Goal: Information Seeking & Learning: Learn about a topic

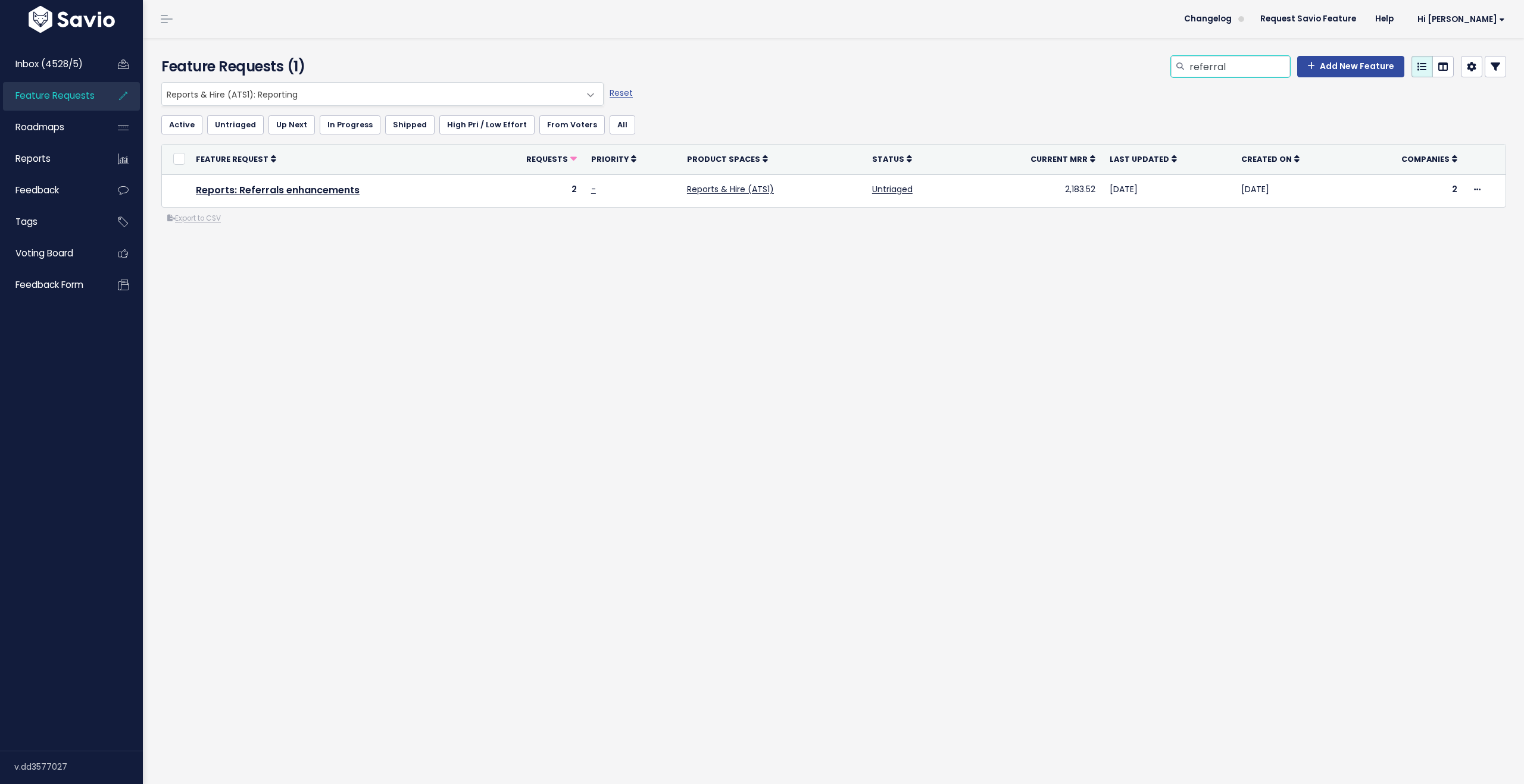
click at [1204, 71] on input "referral" at bounding box center [1239, 66] width 102 height 21
type input "sources"
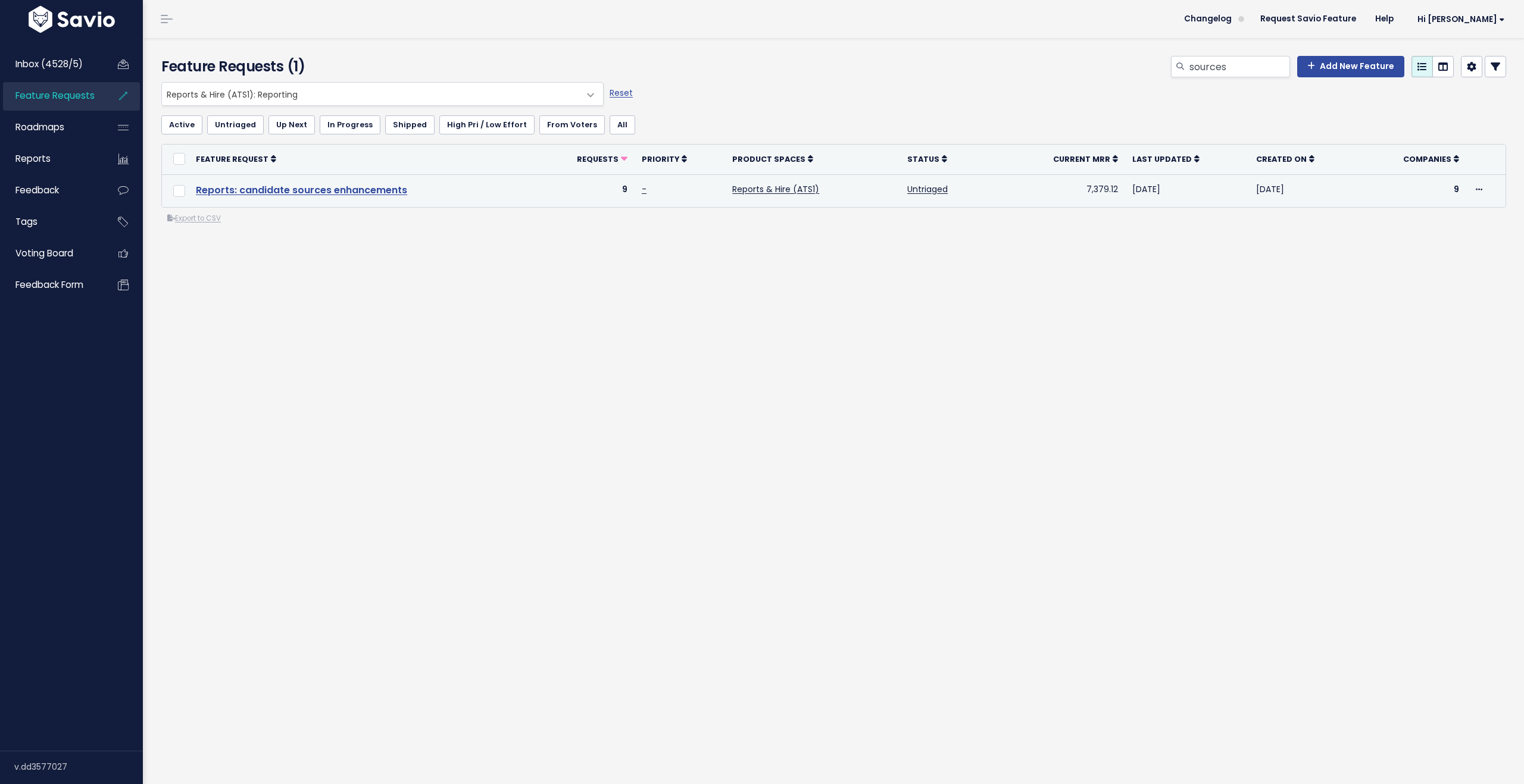
click at [285, 190] on link "Reports: candidate sources enhancements" at bounding box center [301, 190] width 211 height 14
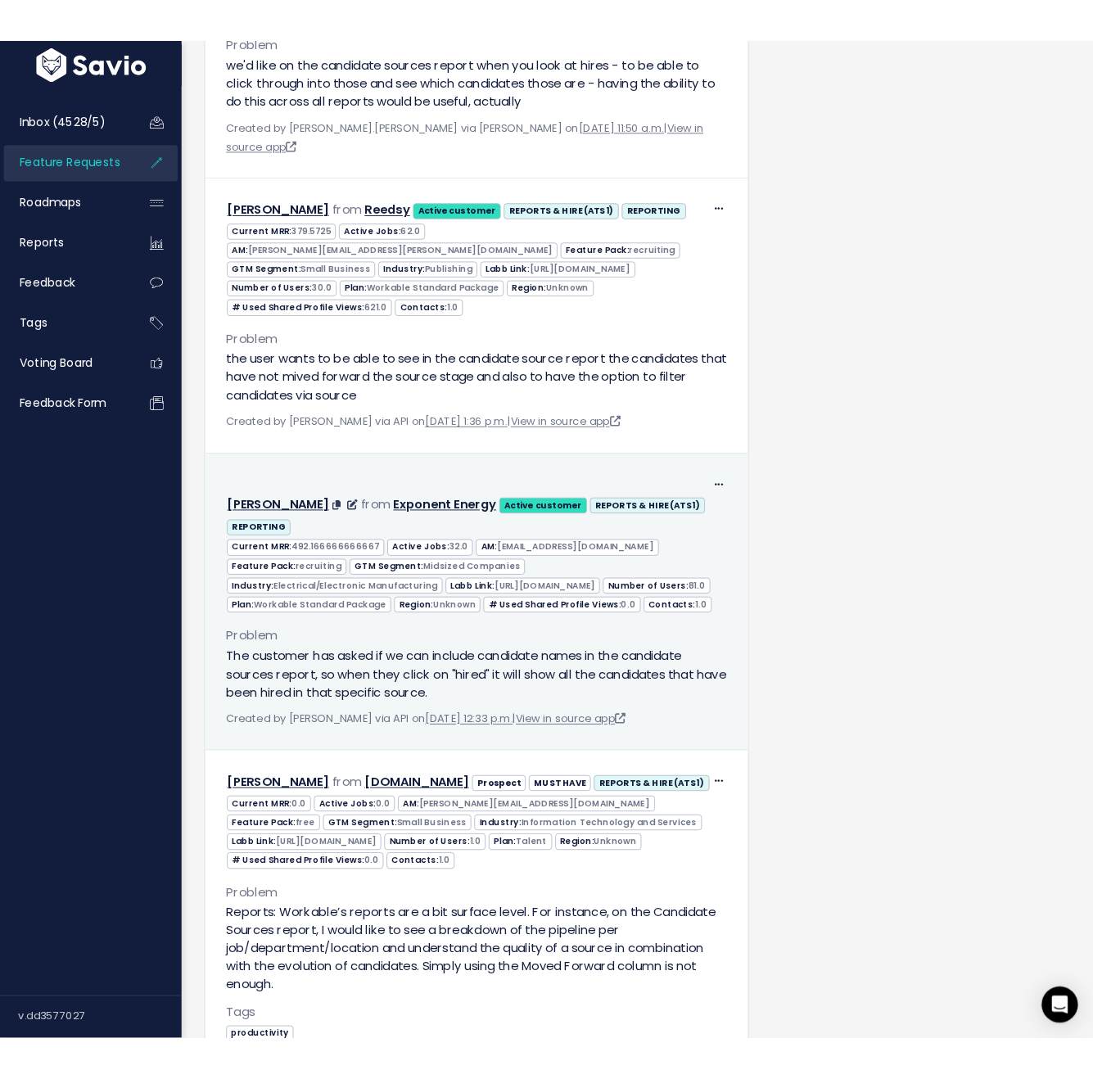
scroll to position [2825, 0]
